Goal: Task Accomplishment & Management: Complete application form

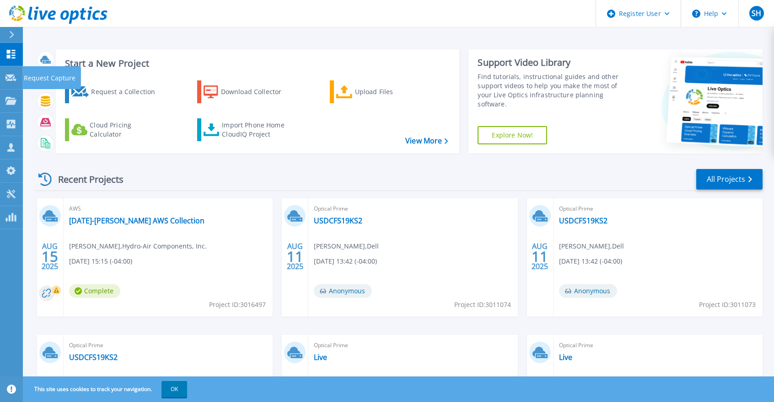
click at [18, 80] on link "Request Capture Request Capture" at bounding box center [11, 77] width 23 height 23
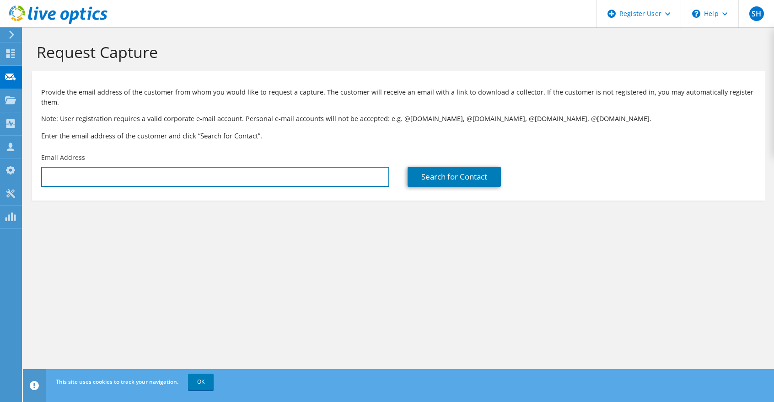
click at [88, 178] on input "text" at bounding box center [215, 177] width 348 height 20
paste input "[PERSON_NAME][EMAIL_ADDRESS][PERSON_NAME][DOMAIN_NAME]"
type input "[PERSON_NAME][EMAIL_ADDRESS][PERSON_NAME][DOMAIN_NAME]"
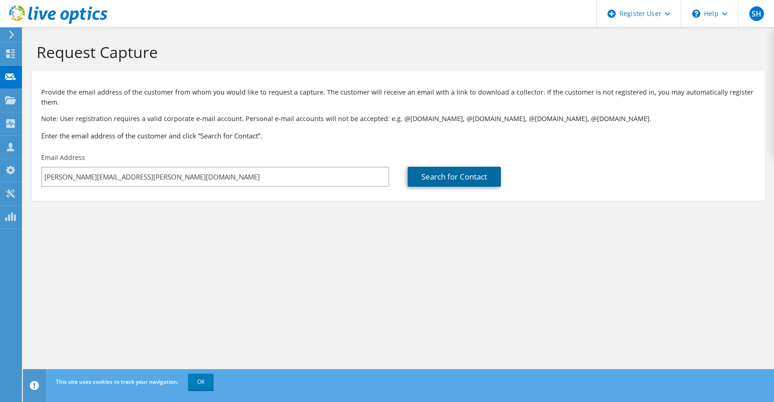
click at [431, 181] on link "Search for Contact" at bounding box center [453, 177] width 93 height 20
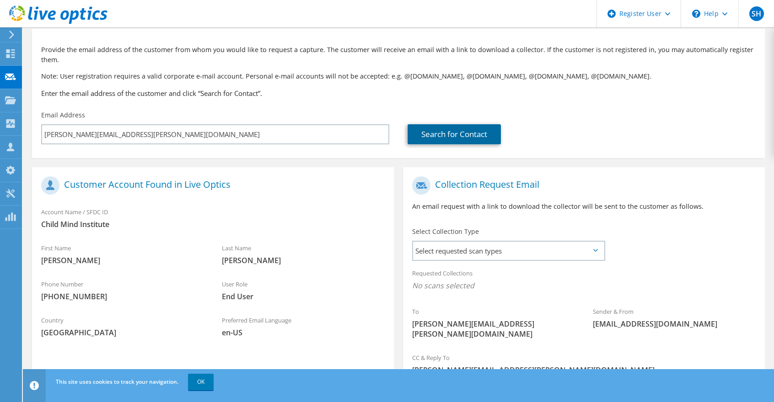
scroll to position [46, 0]
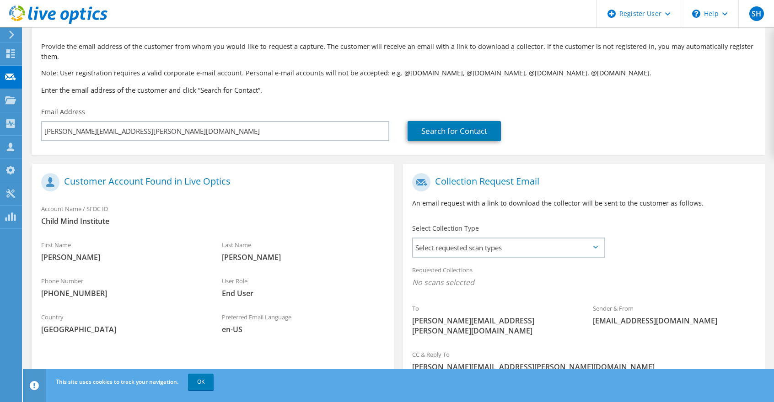
click at [486, 247] on span "Select requested scan types" at bounding box center [508, 248] width 191 height 18
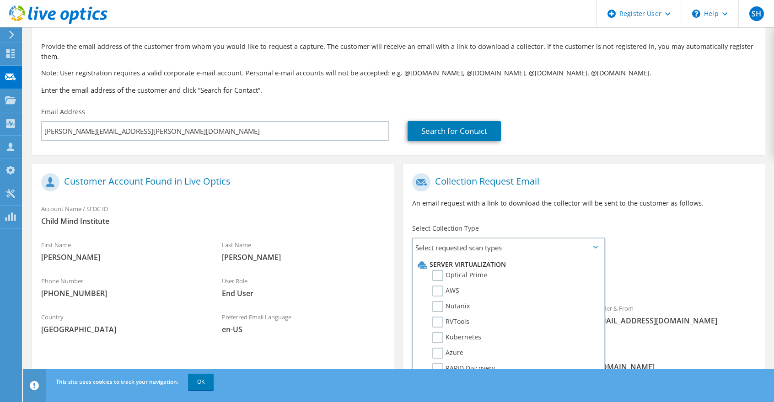
click at [439, 274] on label "Optical Prime" at bounding box center [459, 275] width 55 height 11
click at [0, 0] on input "Optical Prime" at bounding box center [0, 0] width 0 height 0
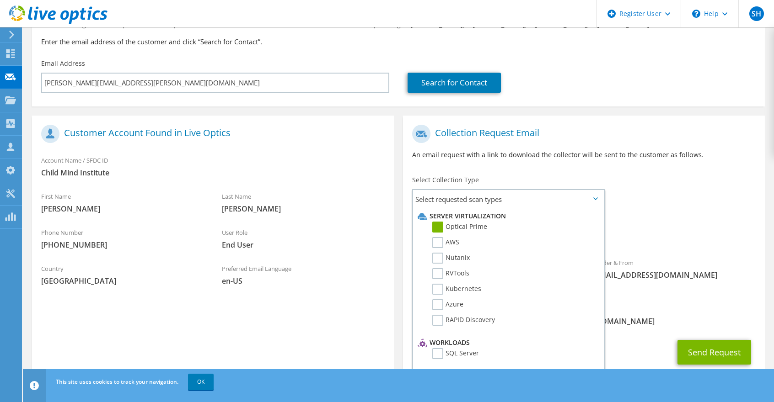
scroll to position [111, 0]
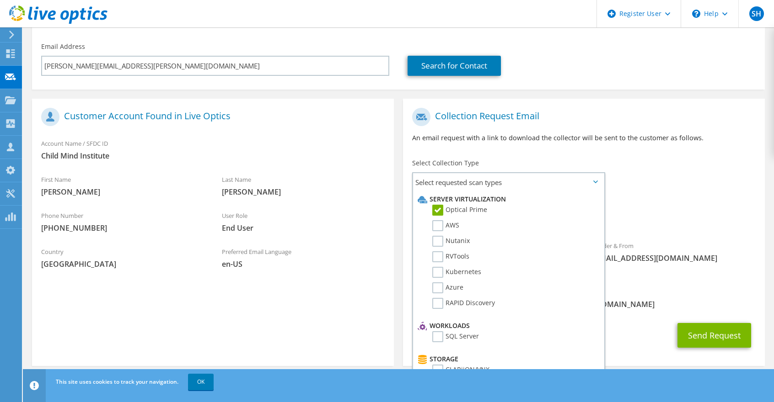
click at [689, 154] on div "Collection Request Email An email request with a link to download the collector…" at bounding box center [584, 128] width 362 height 51
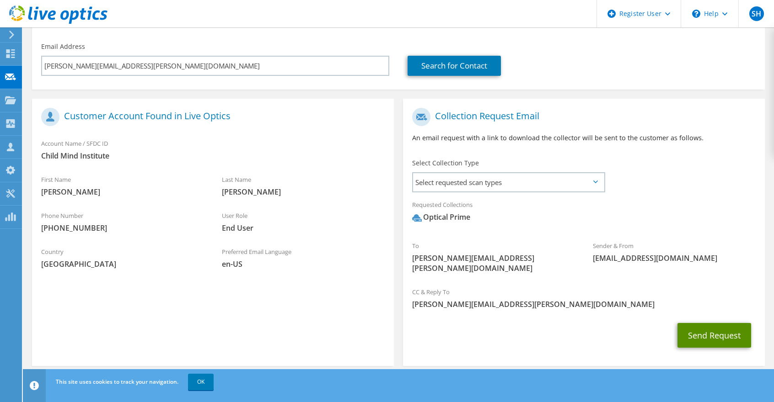
click at [708, 323] on button "Send Request" at bounding box center [714, 335] width 74 height 25
